Goal: Task Accomplishment & Management: Manage account settings

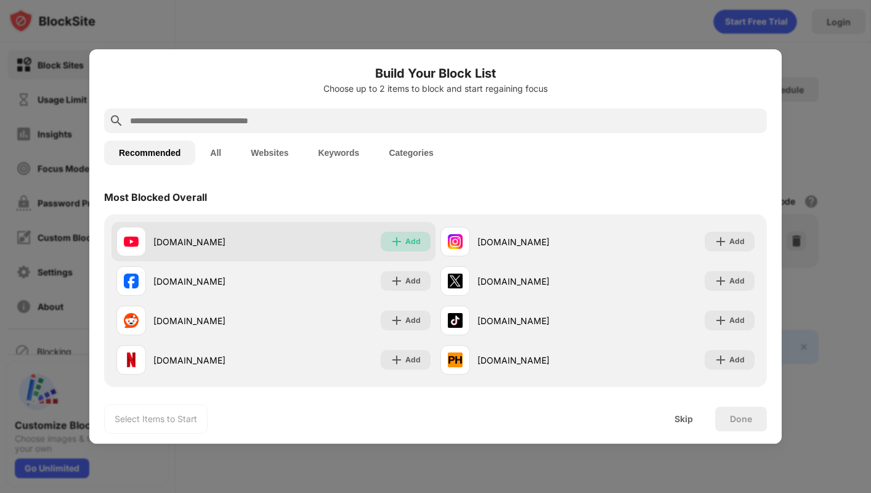
click at [405, 242] on div "Add" at bounding box center [405, 241] width 50 height 20
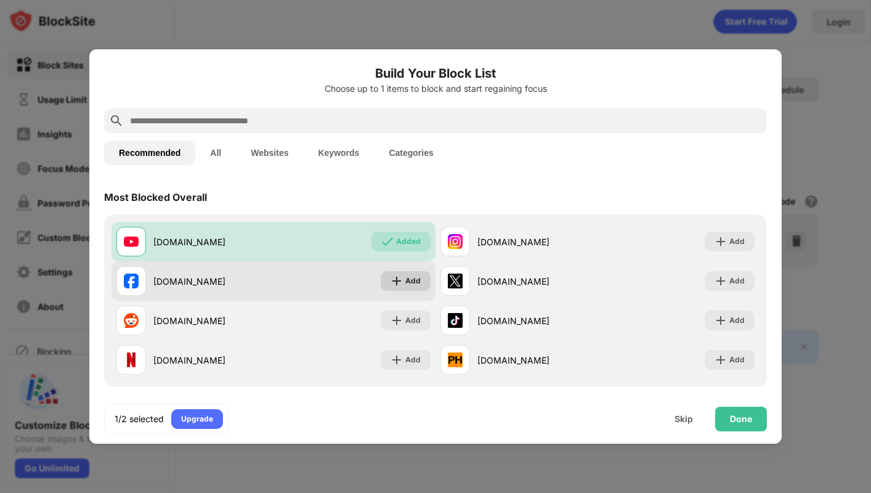
click at [401, 280] on img at bounding box center [396, 281] width 12 height 12
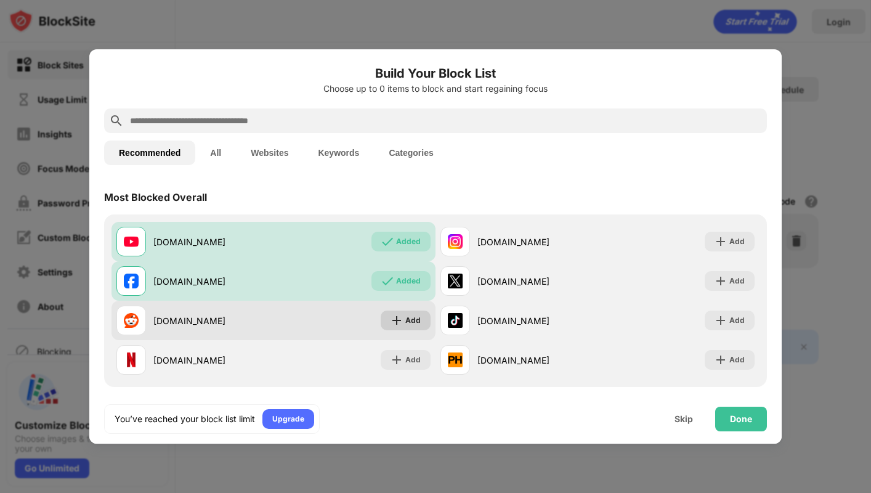
click at [398, 321] on img at bounding box center [396, 320] width 12 height 12
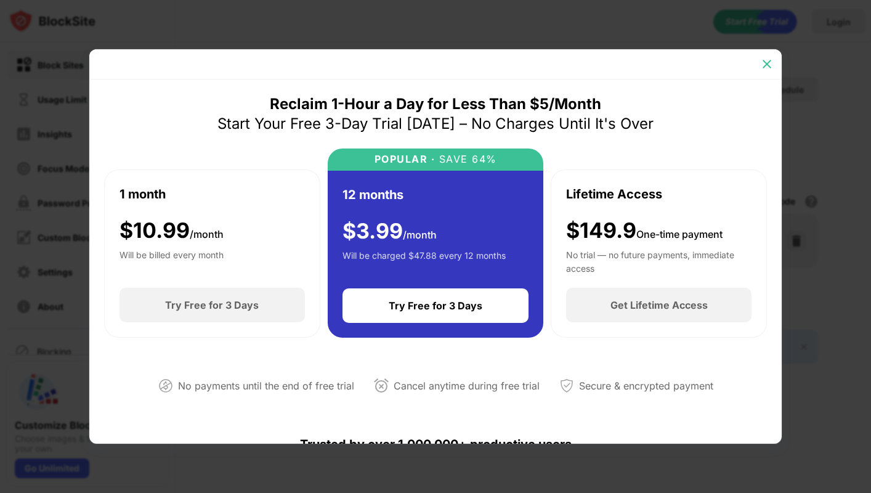
click at [767, 65] on img at bounding box center [766, 64] width 12 height 12
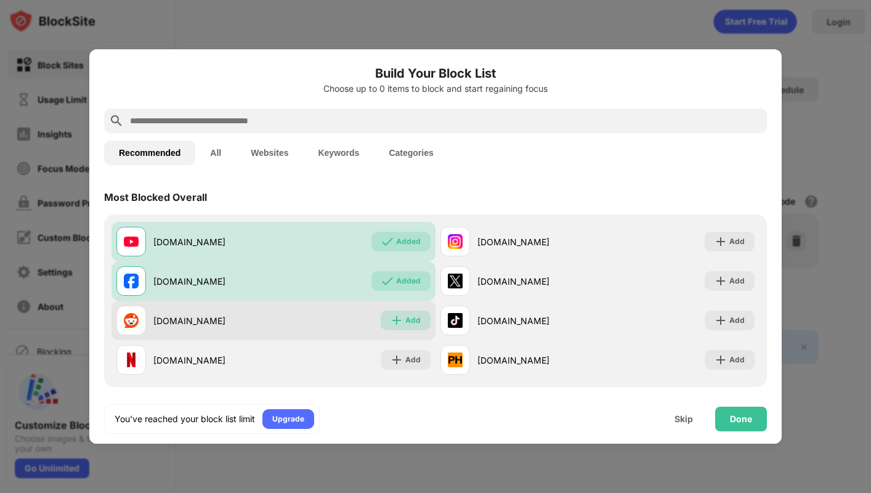
click at [395, 318] on img at bounding box center [396, 320] width 12 height 12
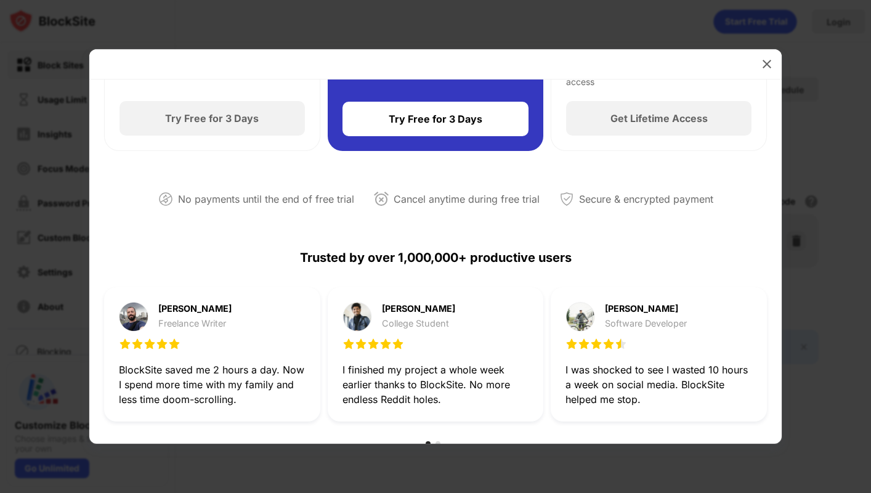
scroll to position [189, 0]
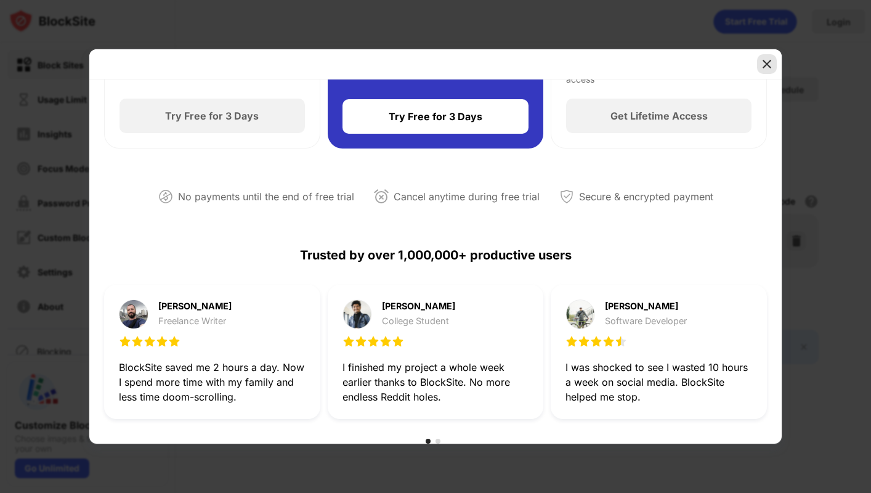
click at [762, 58] on img at bounding box center [766, 64] width 12 height 12
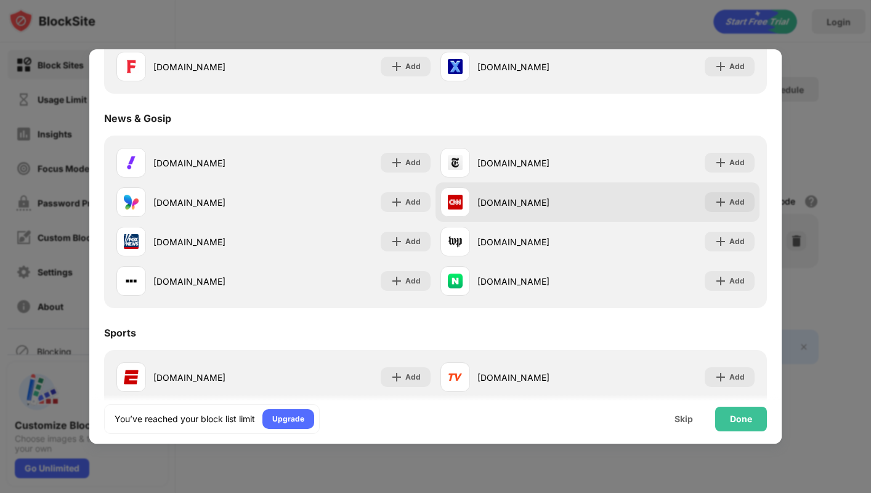
scroll to position [730, 0]
